Goal: Download file/media

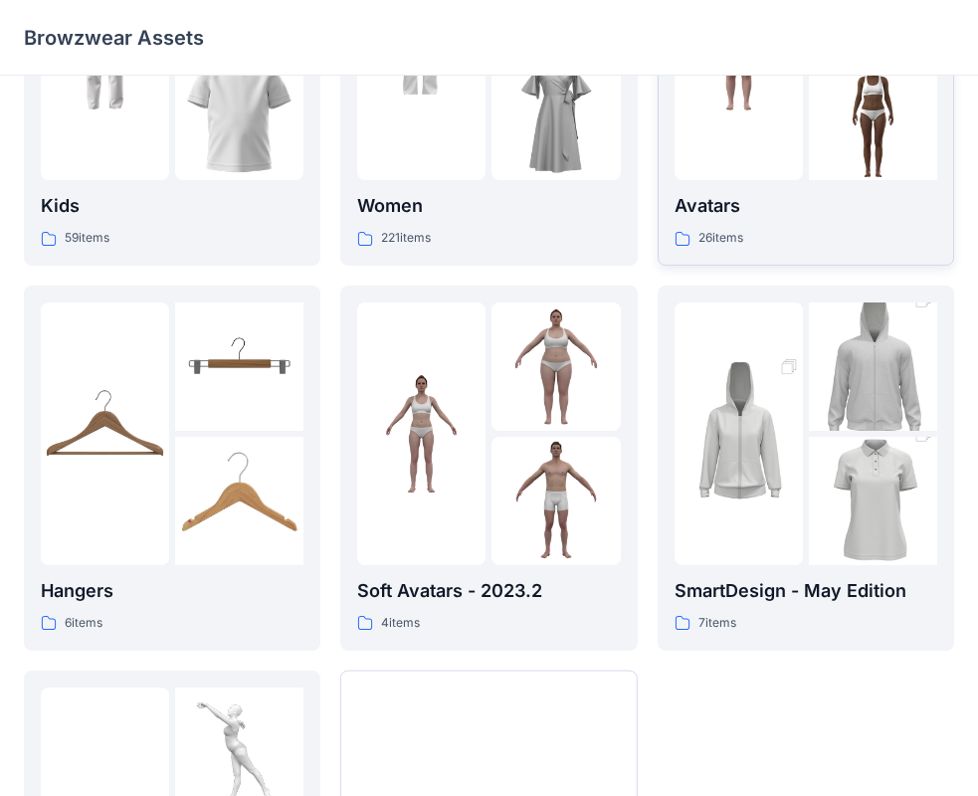
scroll to position [100, 0]
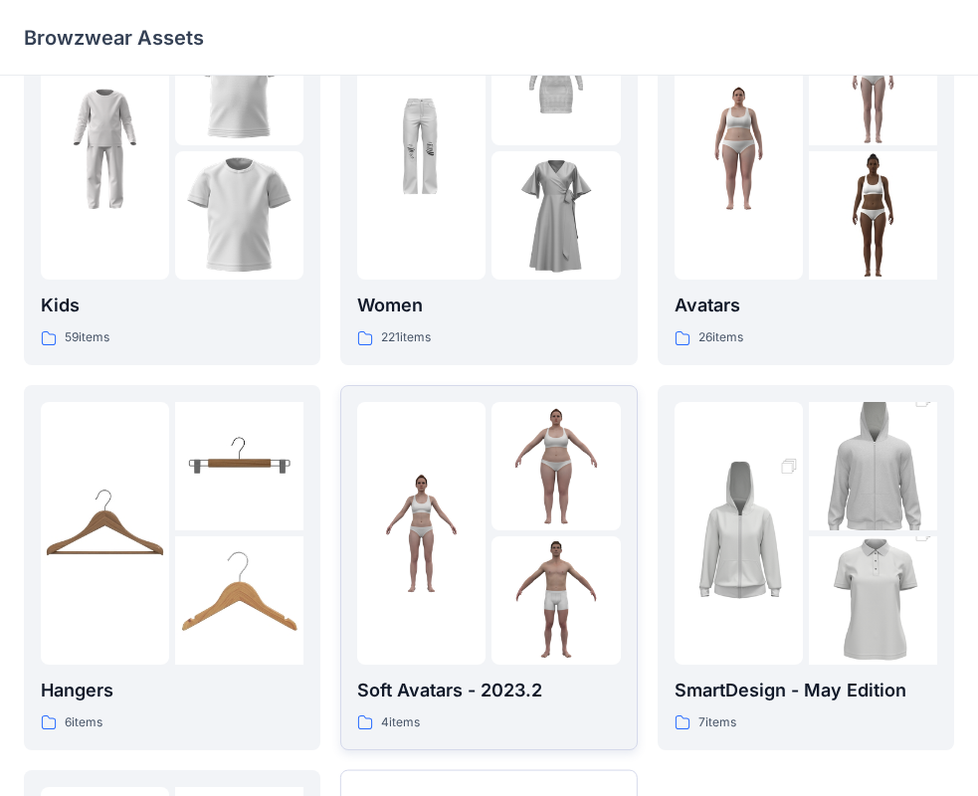
click at [488, 536] on div at bounding box center [488, 533] width 263 height 263
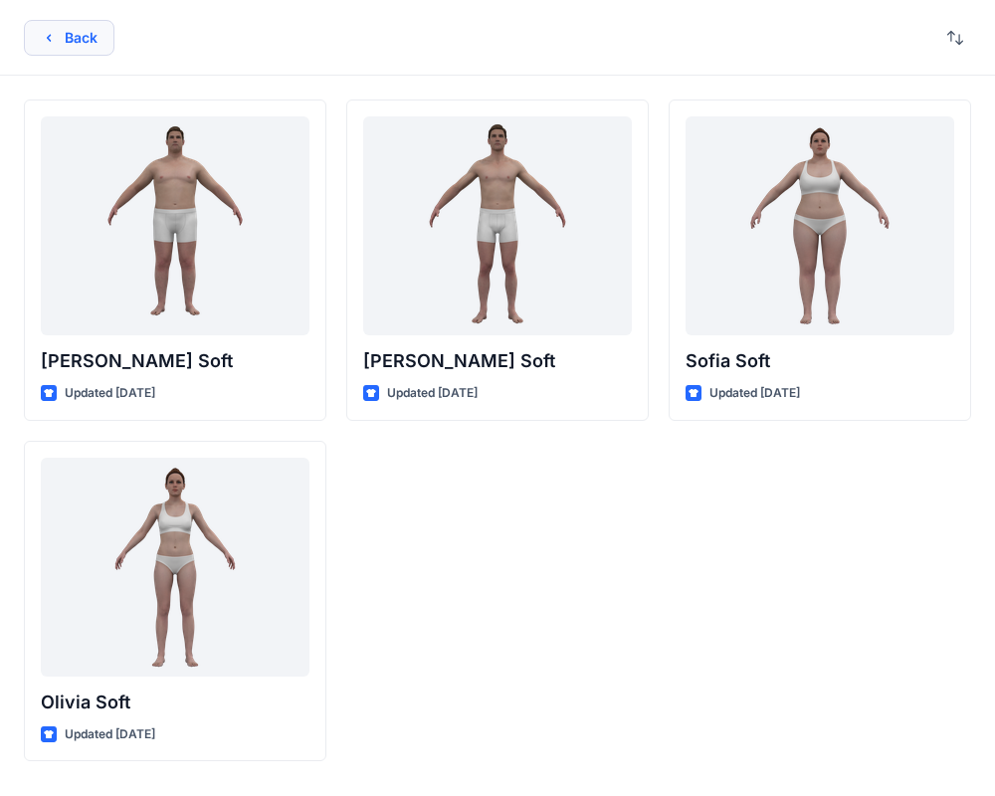
click at [65, 41] on button "Back" at bounding box center [69, 38] width 91 height 36
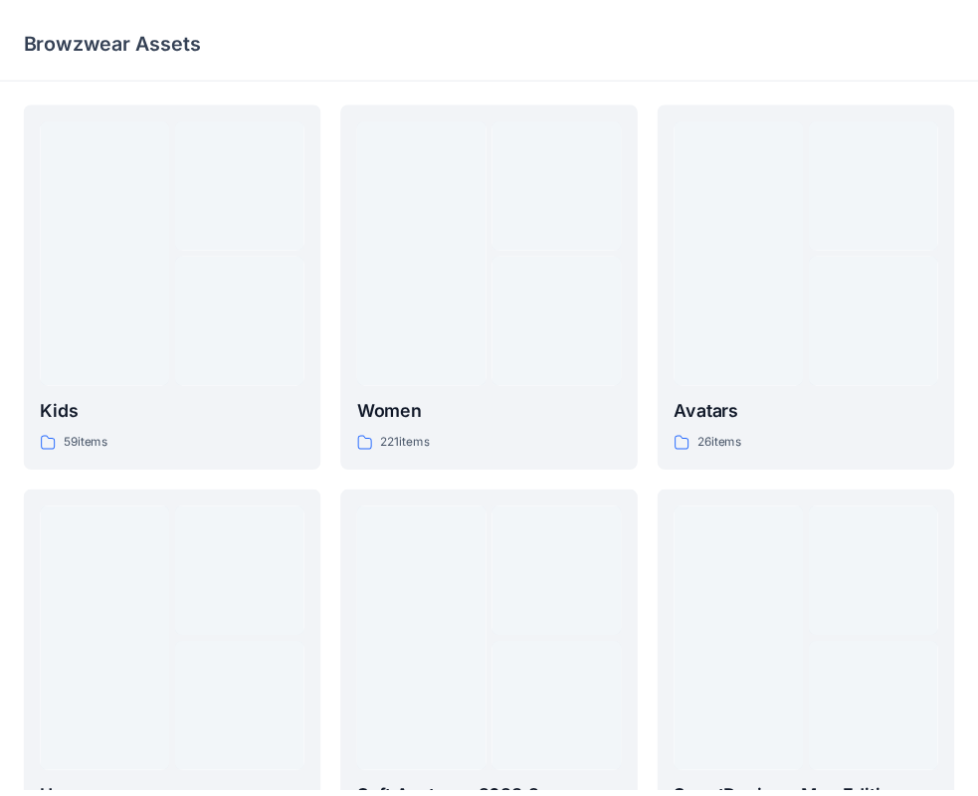
scroll to position [100, 0]
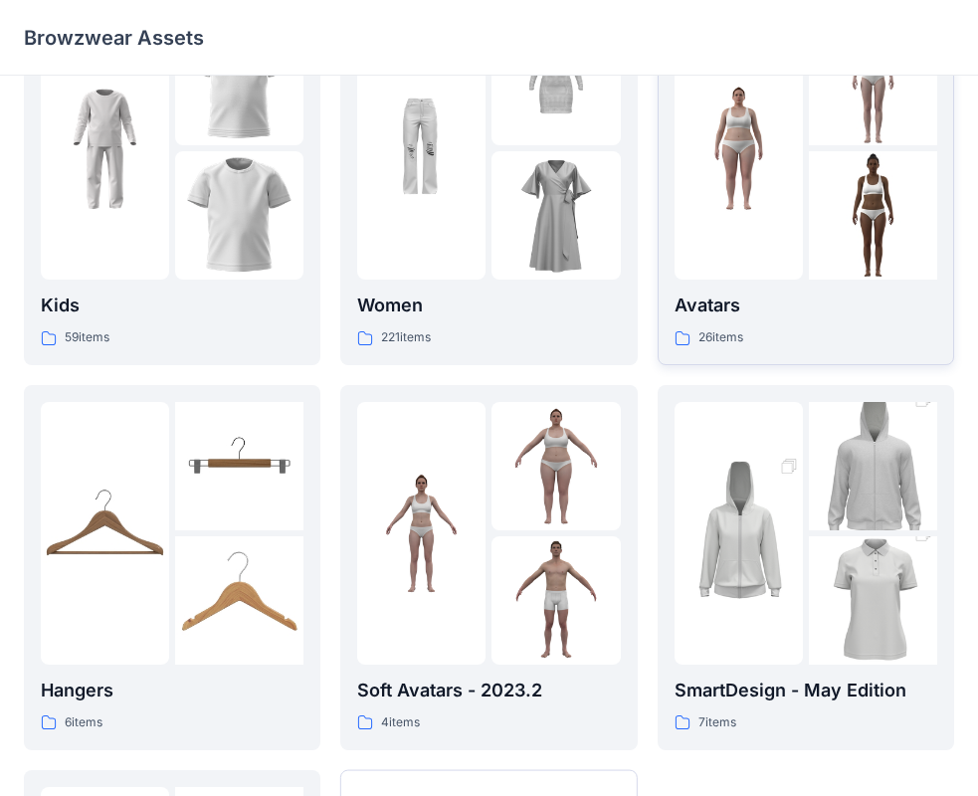
click at [817, 169] on img at bounding box center [873, 215] width 128 height 128
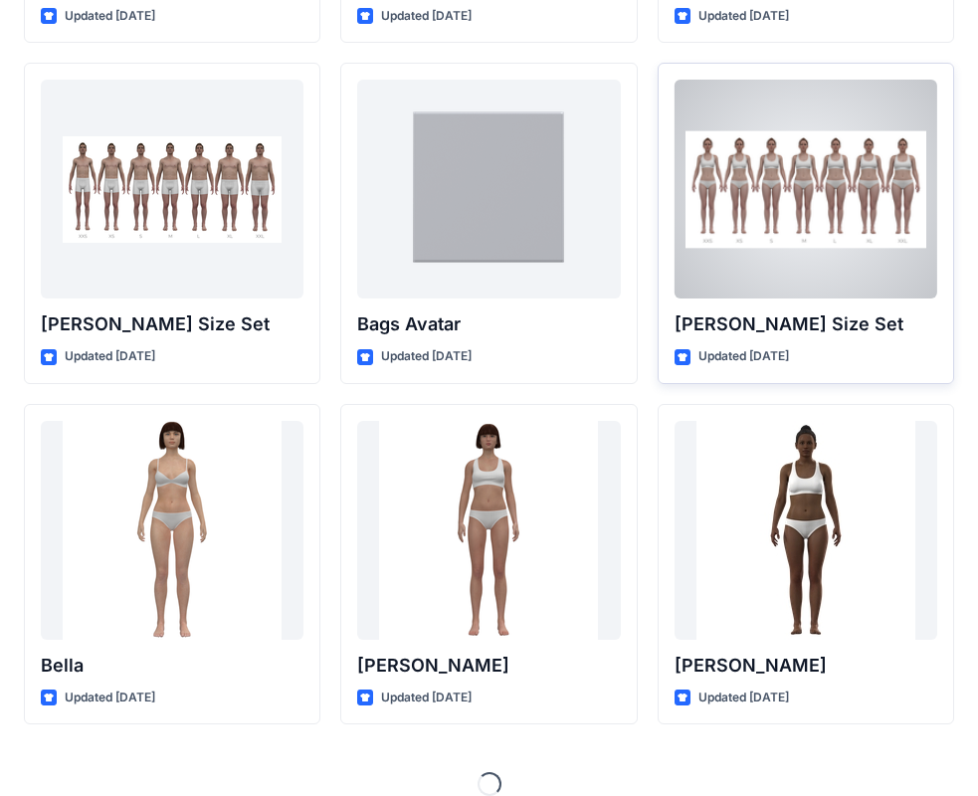
scroll to position [2106, 0]
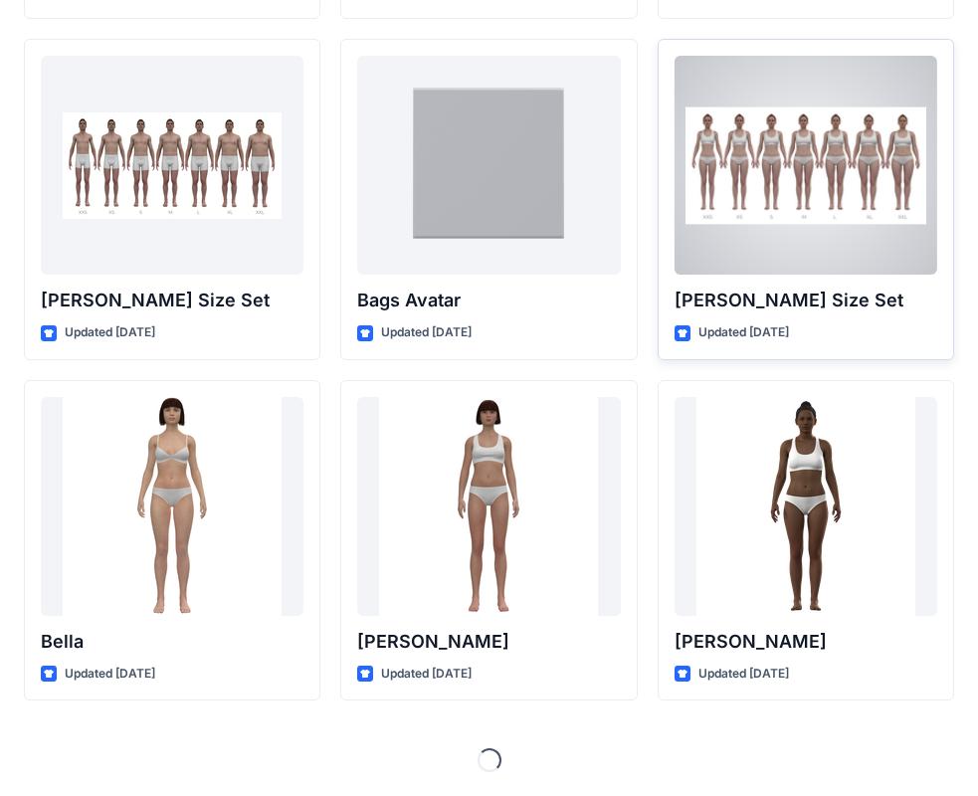
click at [807, 204] on div at bounding box center [806, 165] width 263 height 219
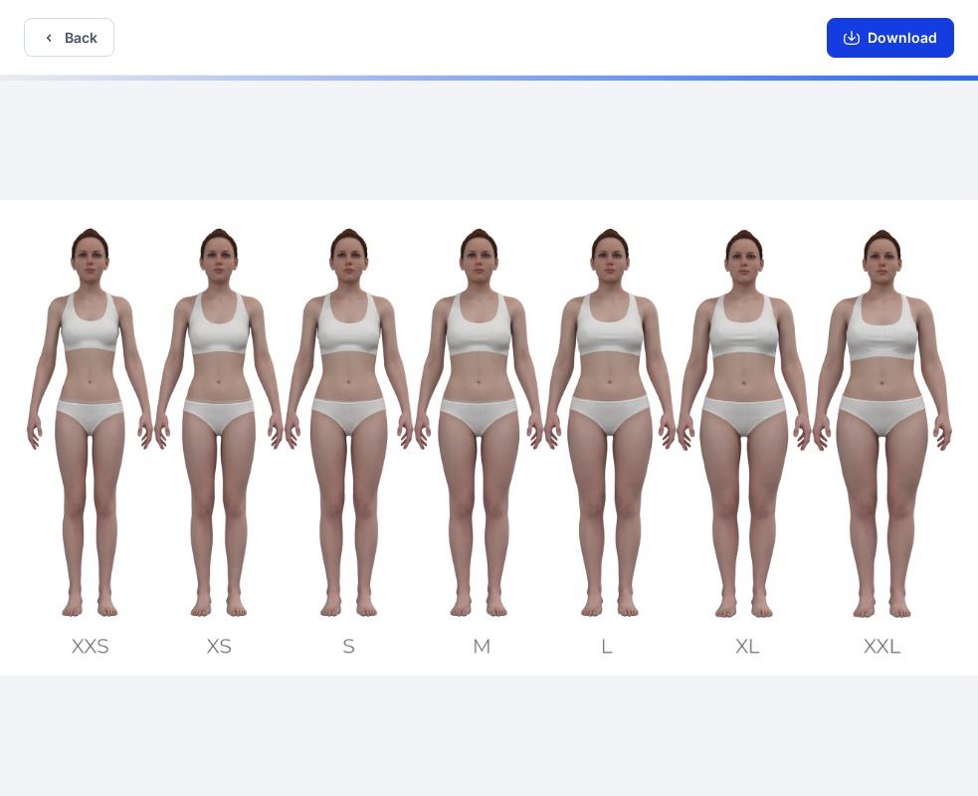
click at [916, 39] on button "Download" at bounding box center [890, 38] width 127 height 40
